Goal: Task Accomplishment & Management: Manage account settings

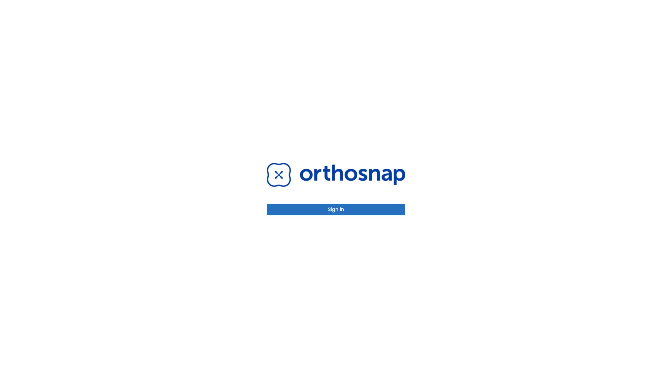
click at [336, 209] on button "Sign in" at bounding box center [336, 210] width 139 height 12
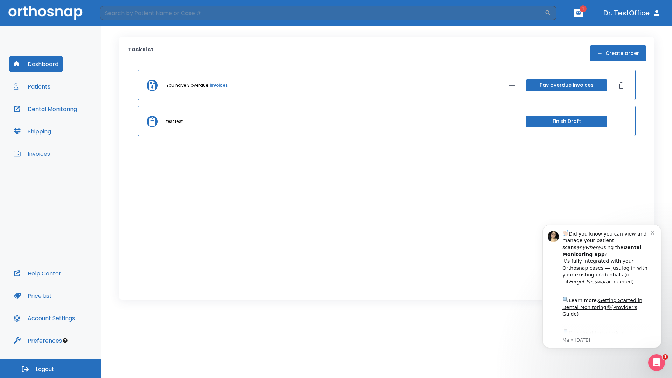
click at [51, 369] on span "Logout" at bounding box center [45, 369] width 19 height 8
